Goal: Transaction & Acquisition: Subscribe to service/newsletter

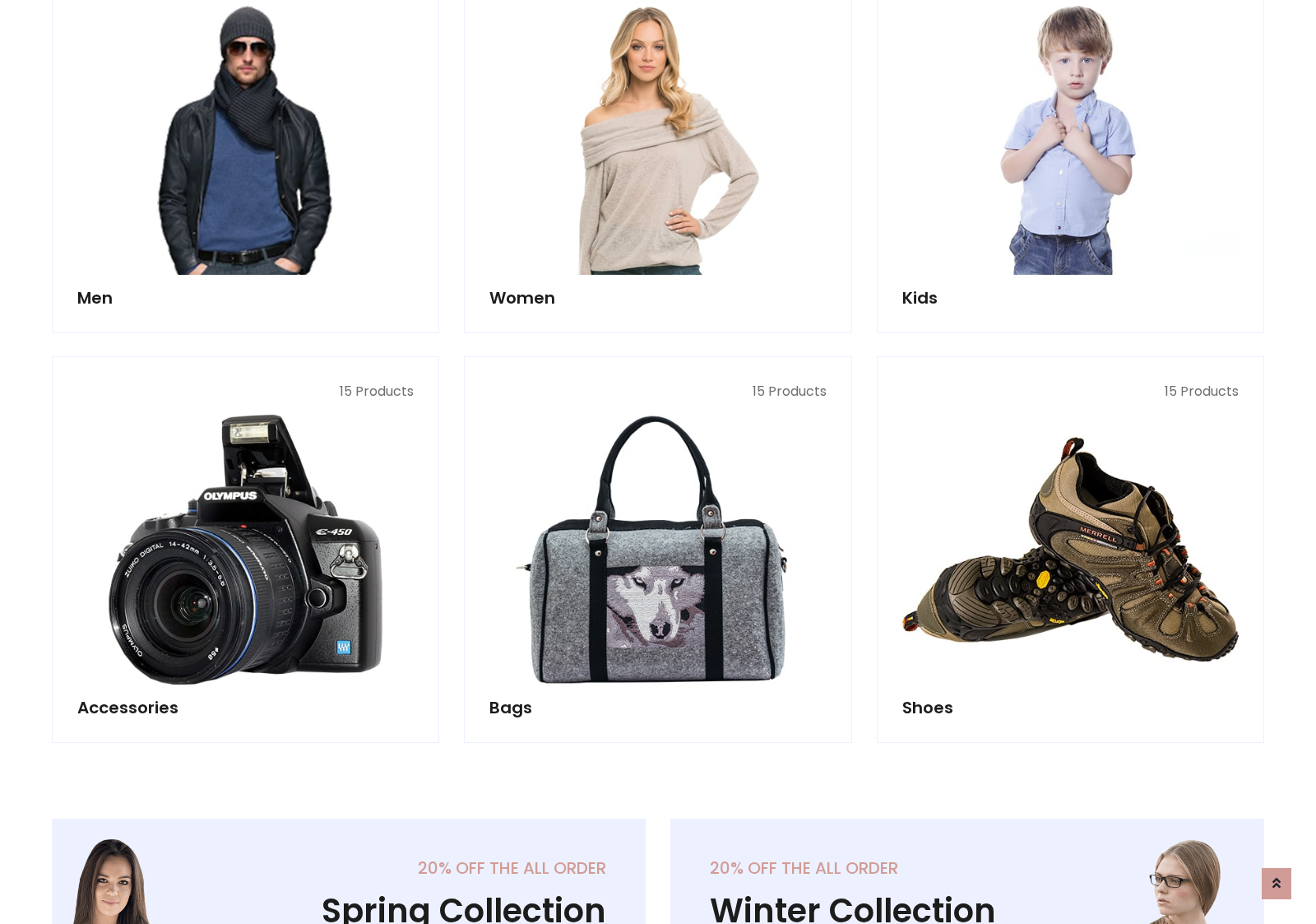
scroll to position [1193, 0]
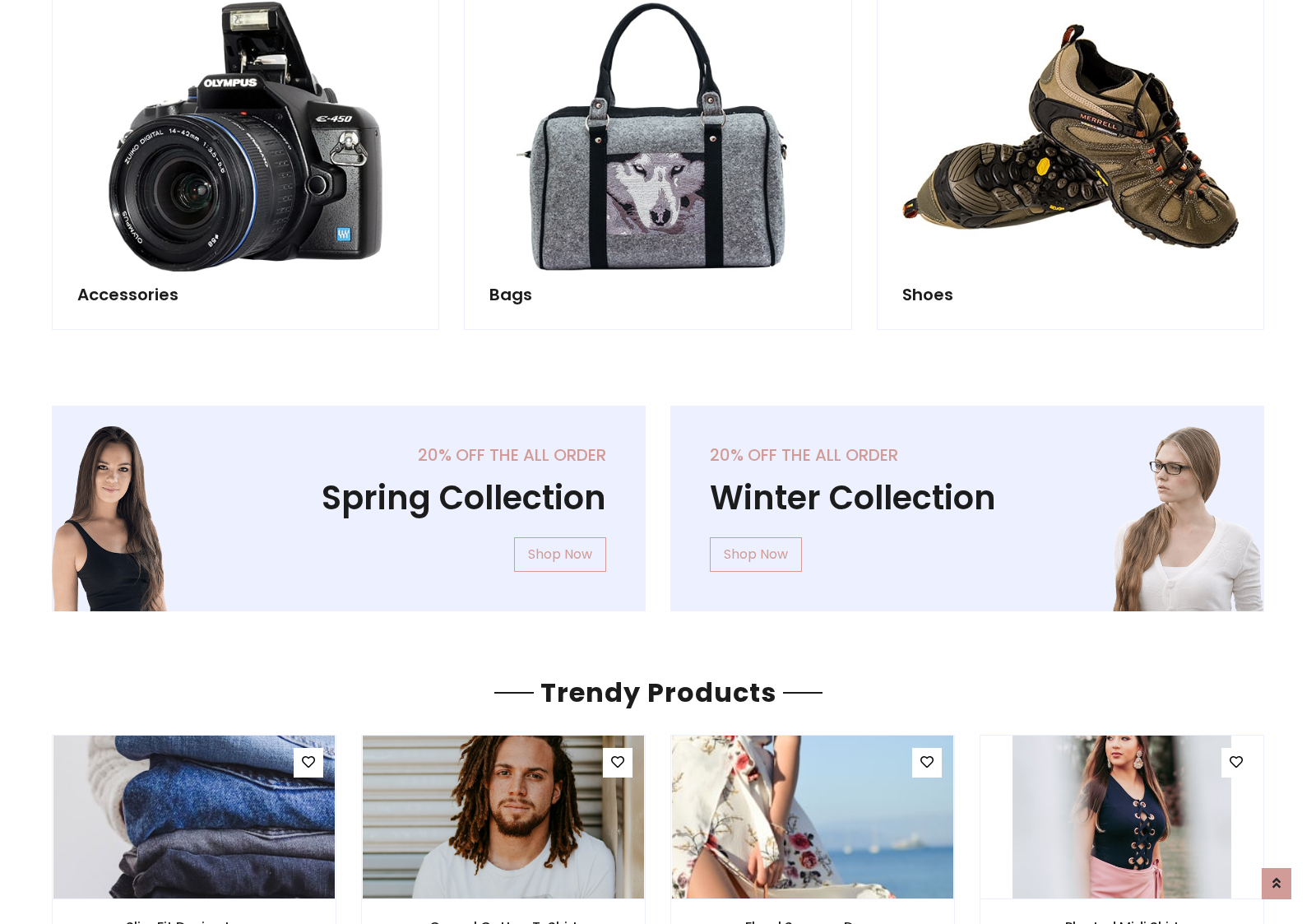
click at [658, 501] on div "20% off the all order Winter Collection Shop Now" at bounding box center [967, 521] width 618 height 232
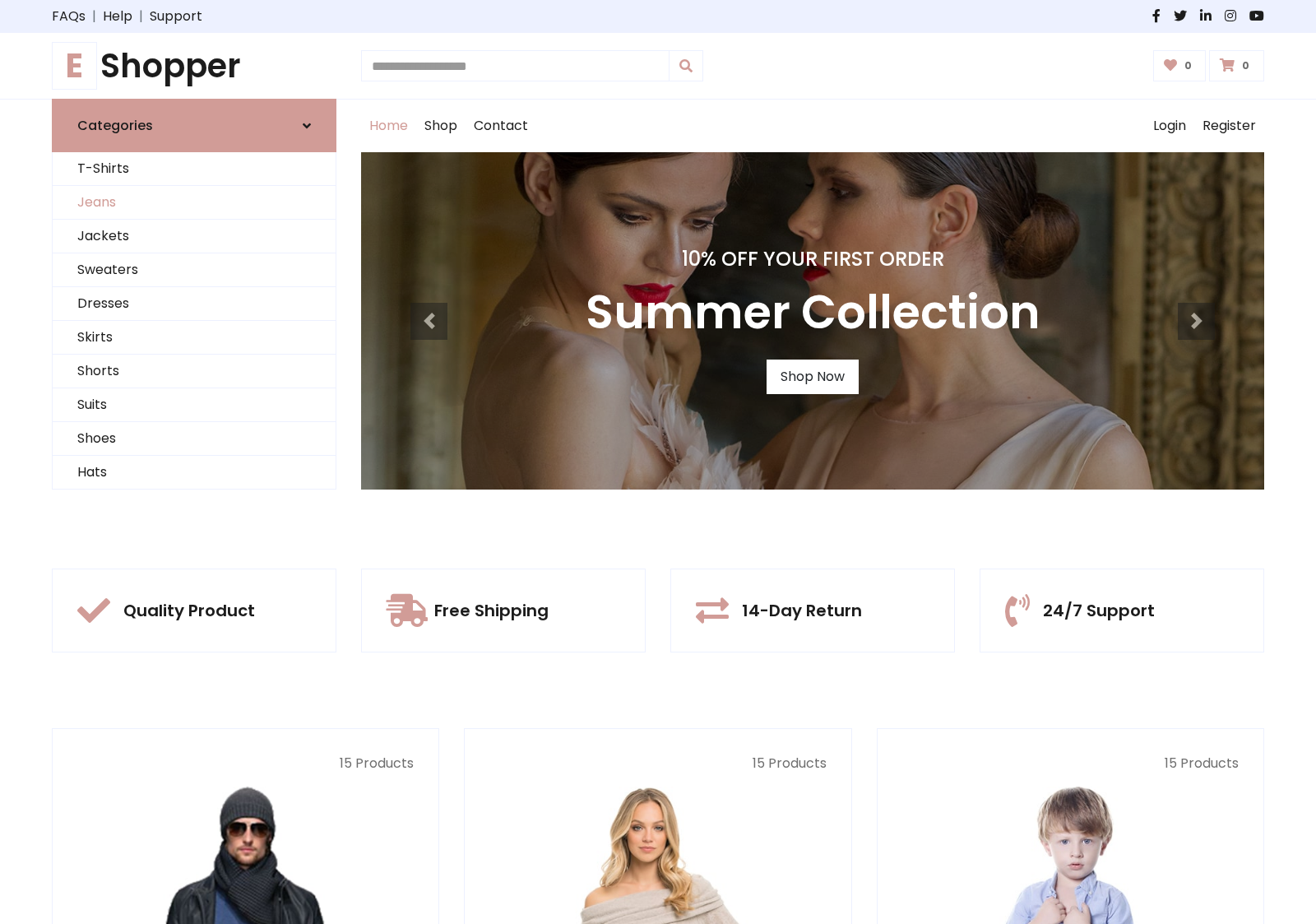
click at [194, 203] on link "Jeans" at bounding box center [193, 203] width 283 height 34
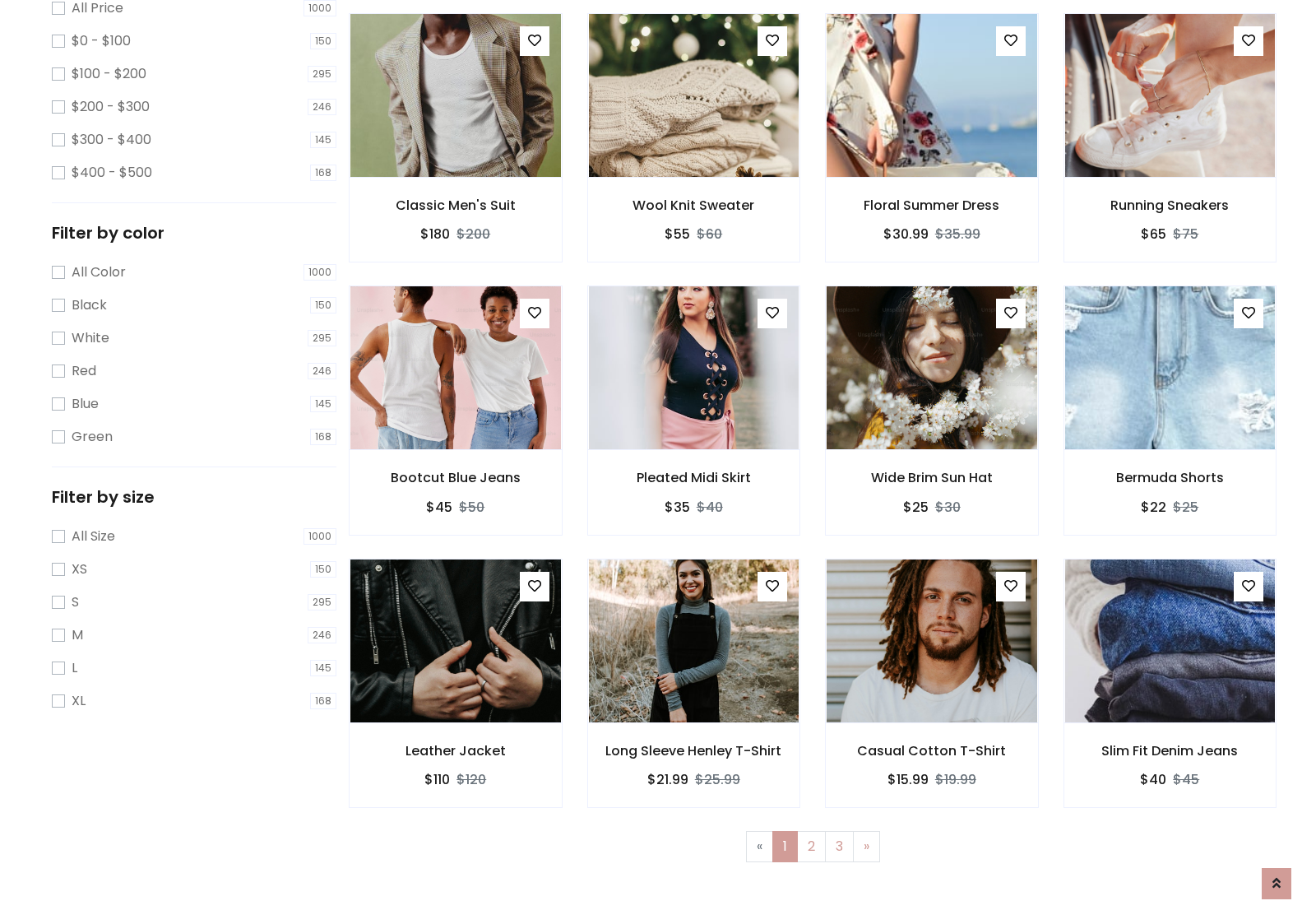
scroll to position [449, 0]
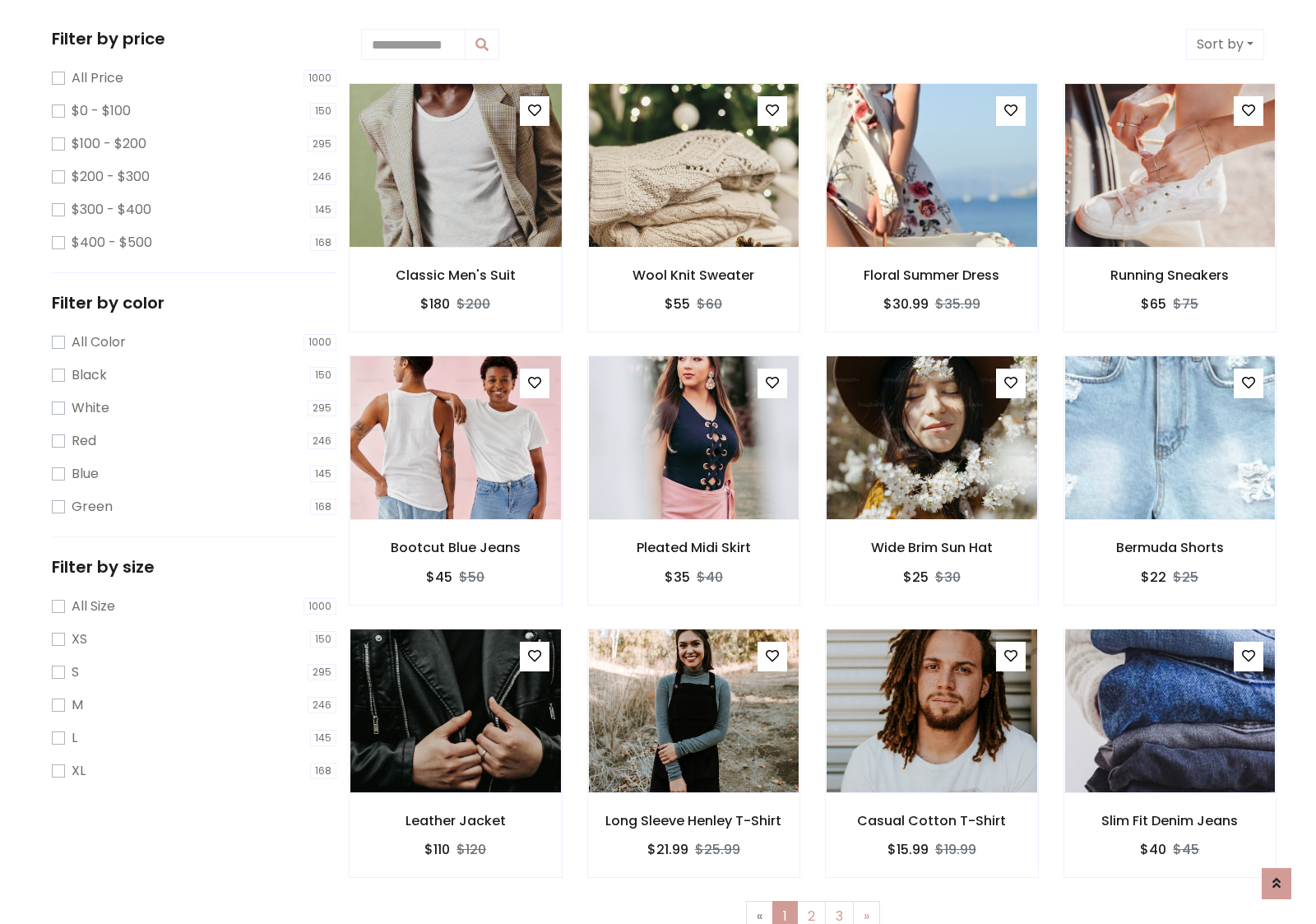
click at [455, 165] on img at bounding box center [455, 165] width 252 height 395
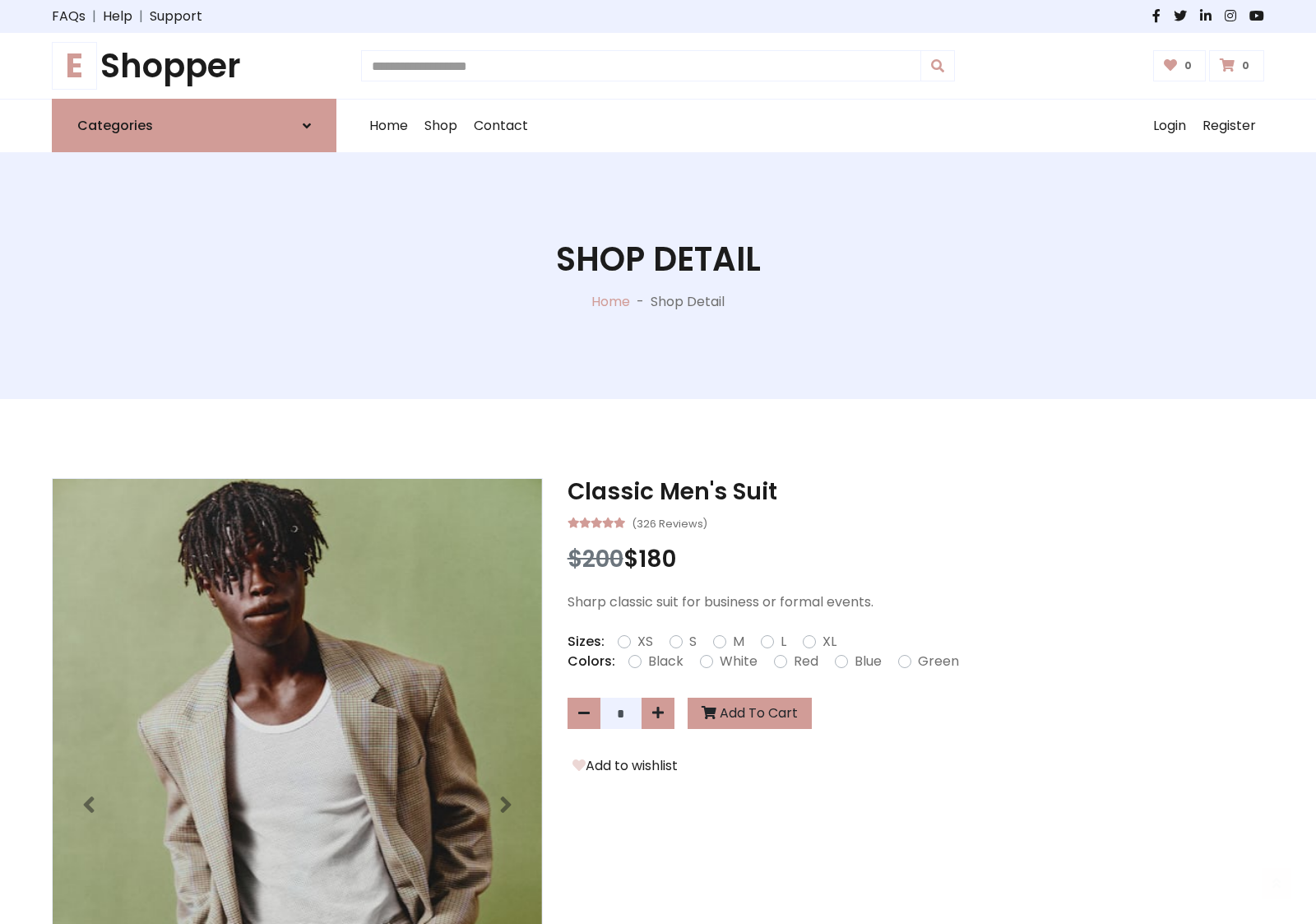
scroll to position [177, 0]
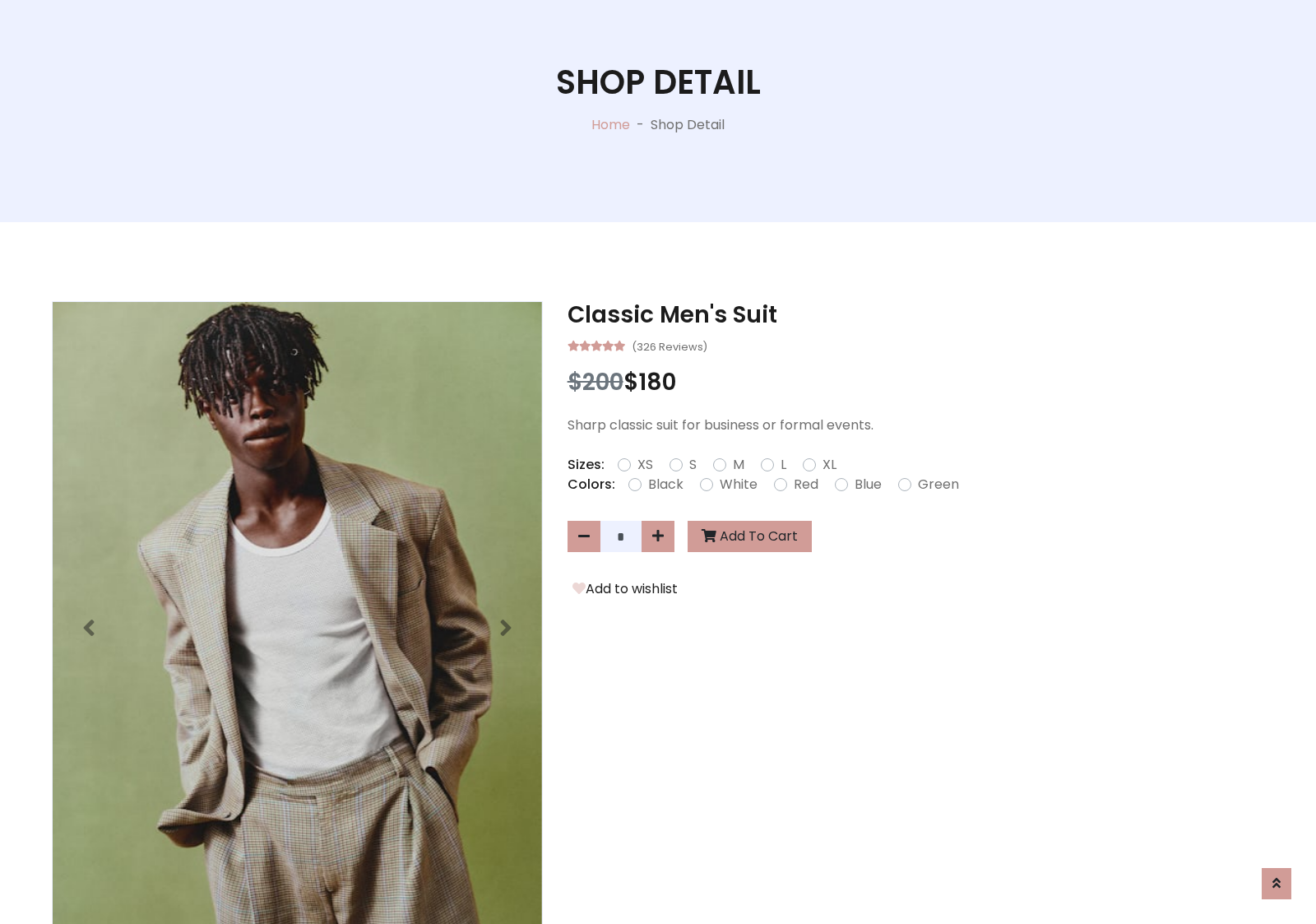
click at [803, 484] on label "Red" at bounding box center [806, 484] width 24 height 19
click at [658, 462] on form "XS S M L XL" at bounding box center [733, 464] width 232 height 19
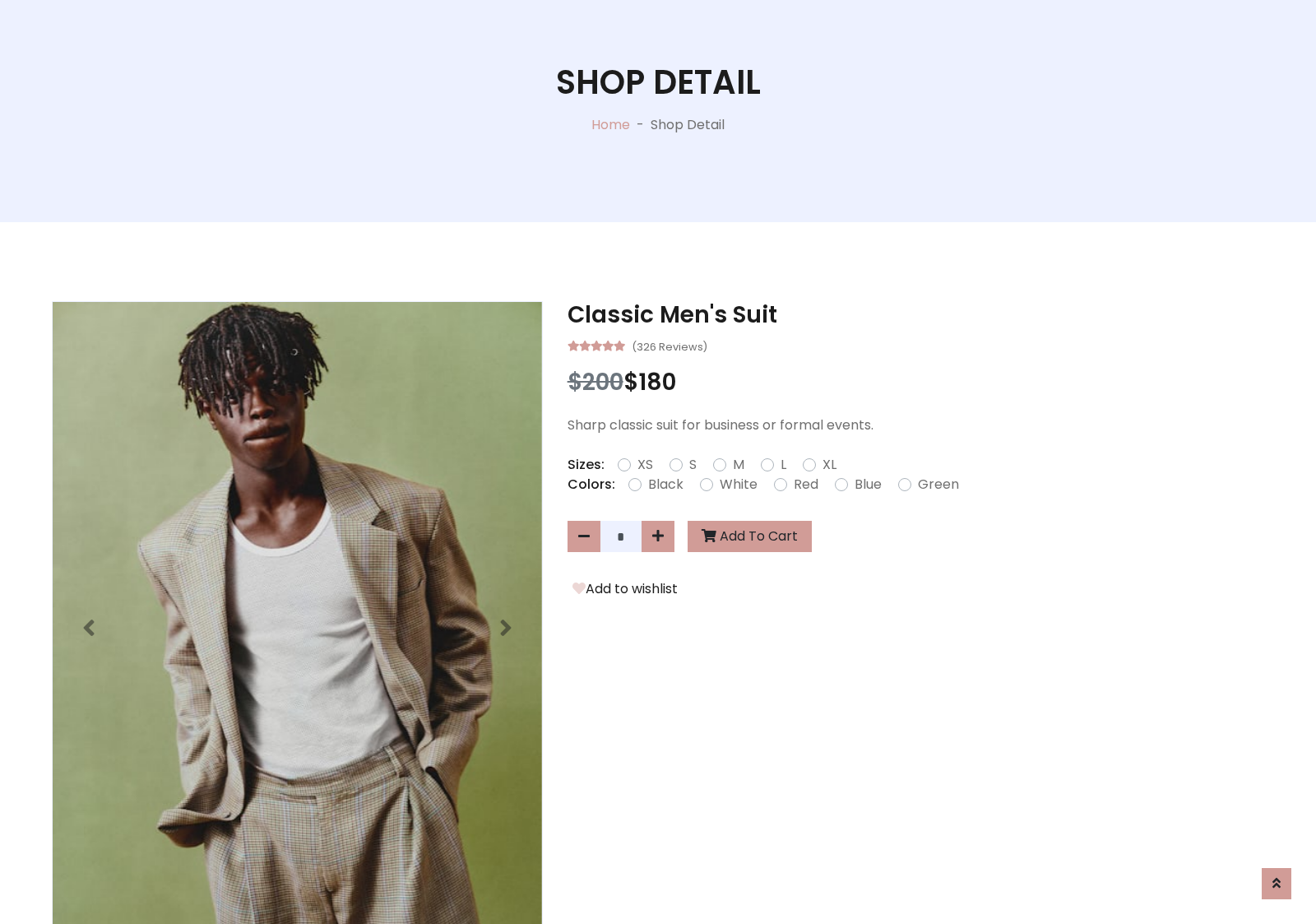
click at [658, 462] on form "XS S M L XL" at bounding box center [733, 464] width 232 height 19
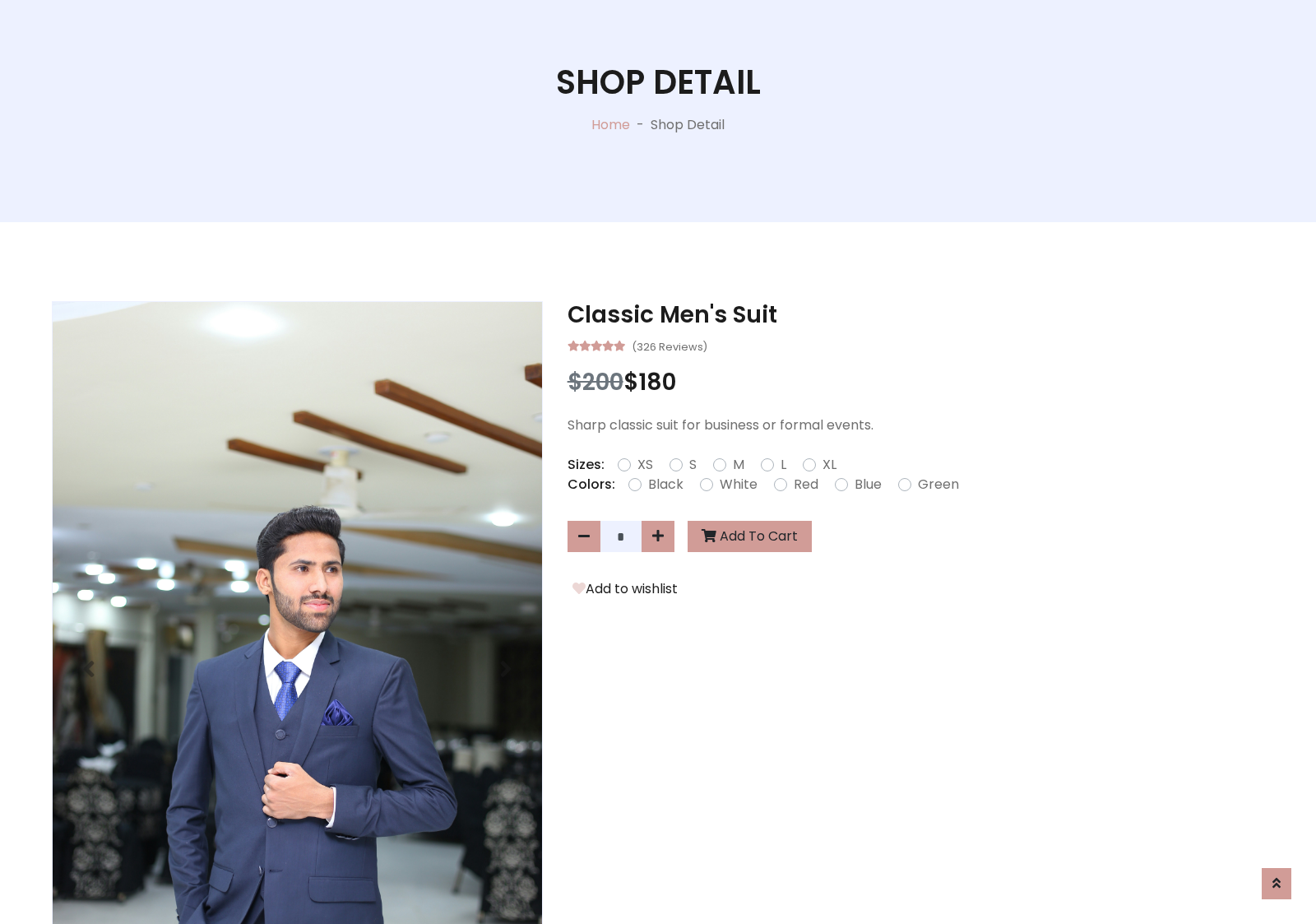
scroll to position [1329, 0]
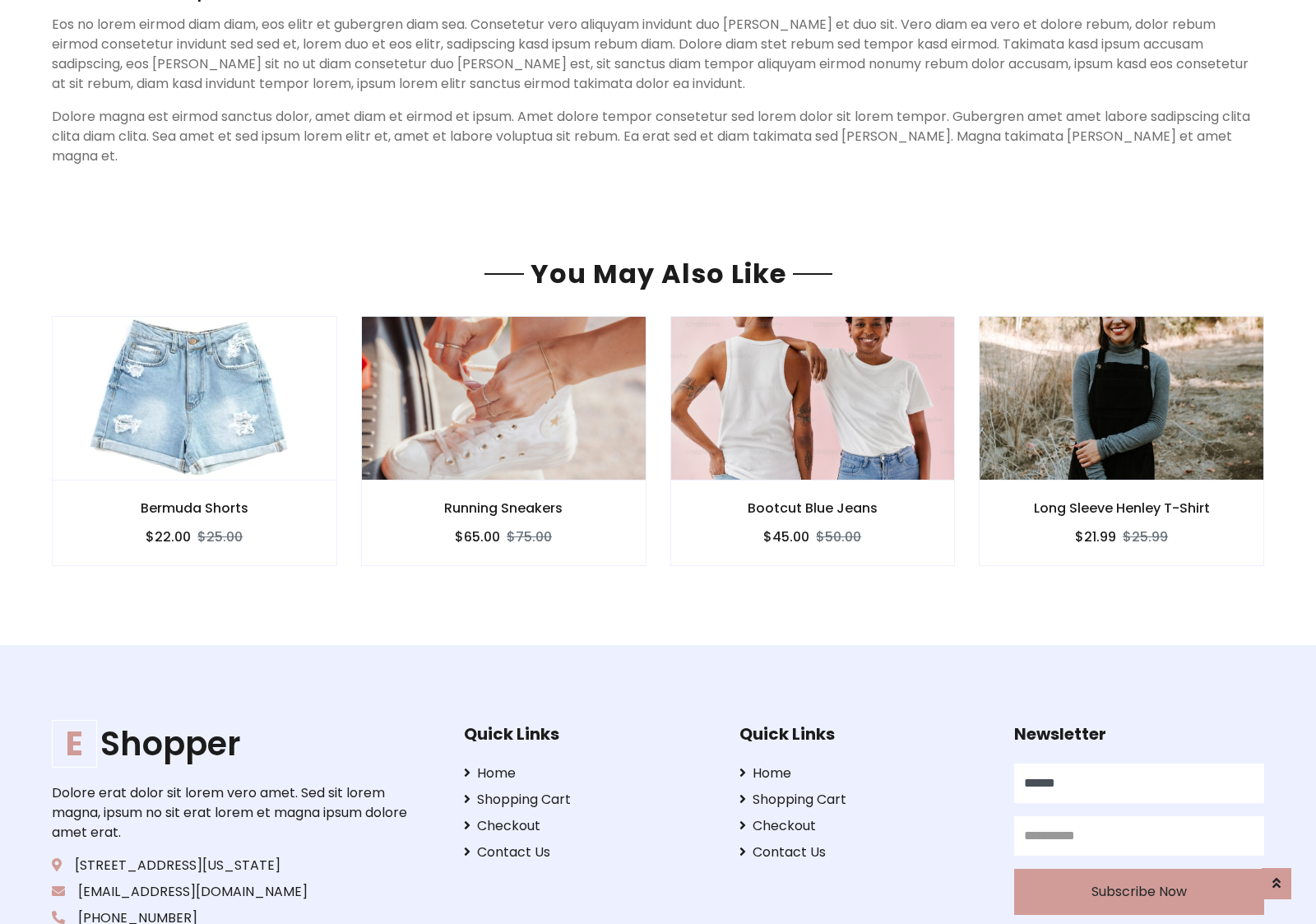
type input "******"
type input "**********"
click at [1138, 870] on button "Subscribe Now" at bounding box center [1139, 891] width 250 height 46
